Goal: Task Accomplishment & Management: Manage account settings

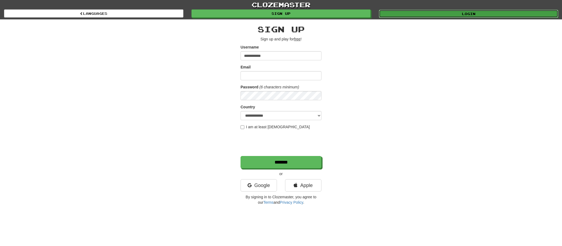
click at [467, 15] on link "Login" at bounding box center [468, 14] width 179 height 8
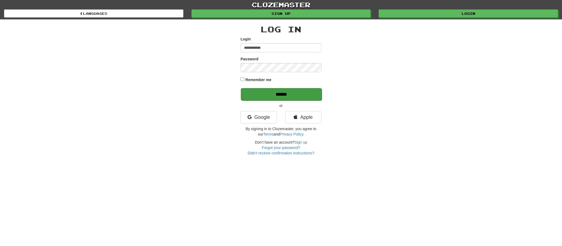
type input "**********"
click at [296, 97] on input "******" at bounding box center [281, 94] width 81 height 12
